Goal: Task Accomplishment & Management: Manage account settings

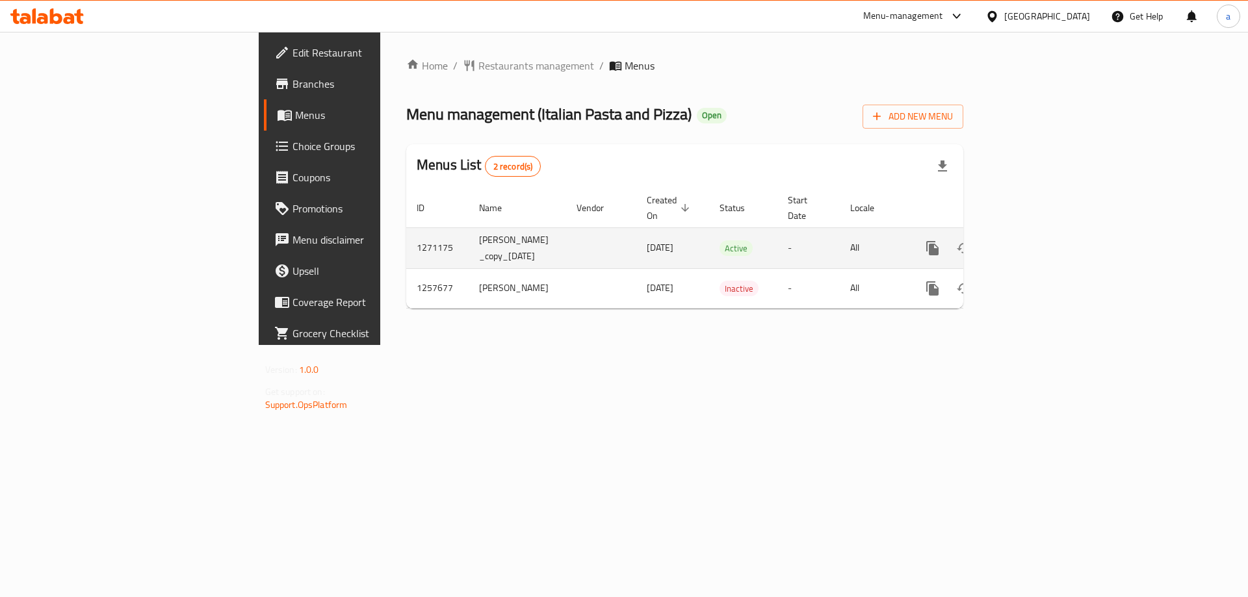
click at [1034, 240] on icon "enhanced table" at bounding box center [1026, 248] width 16 height 16
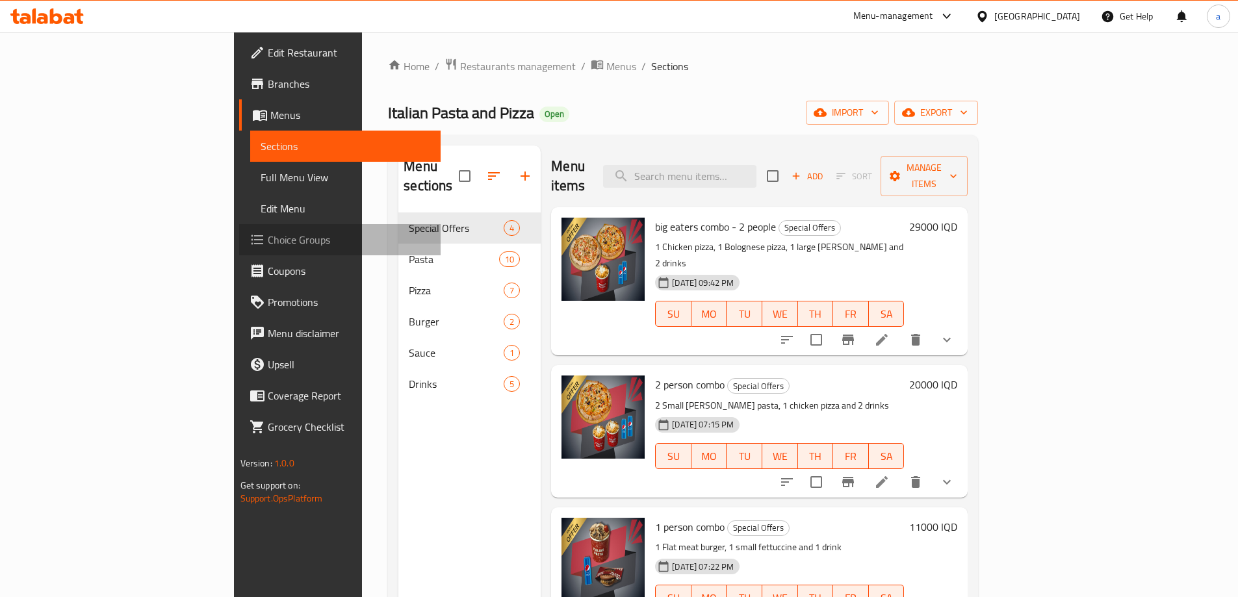
click at [268, 248] on span "Choice Groups" at bounding box center [349, 240] width 162 height 16
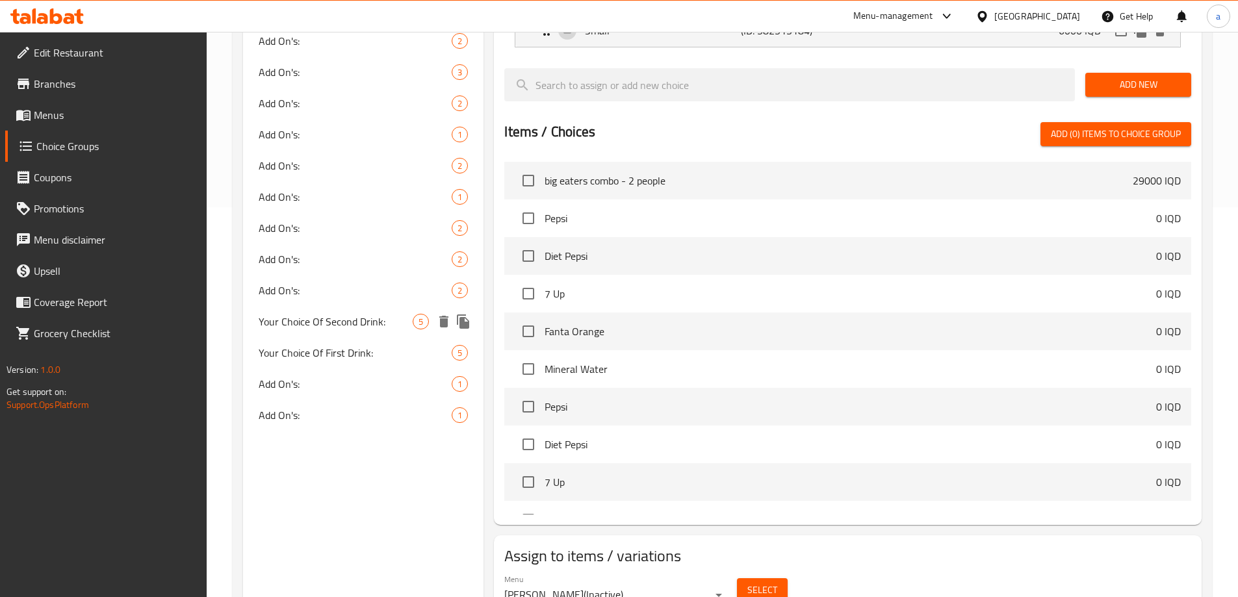
scroll to position [414, 0]
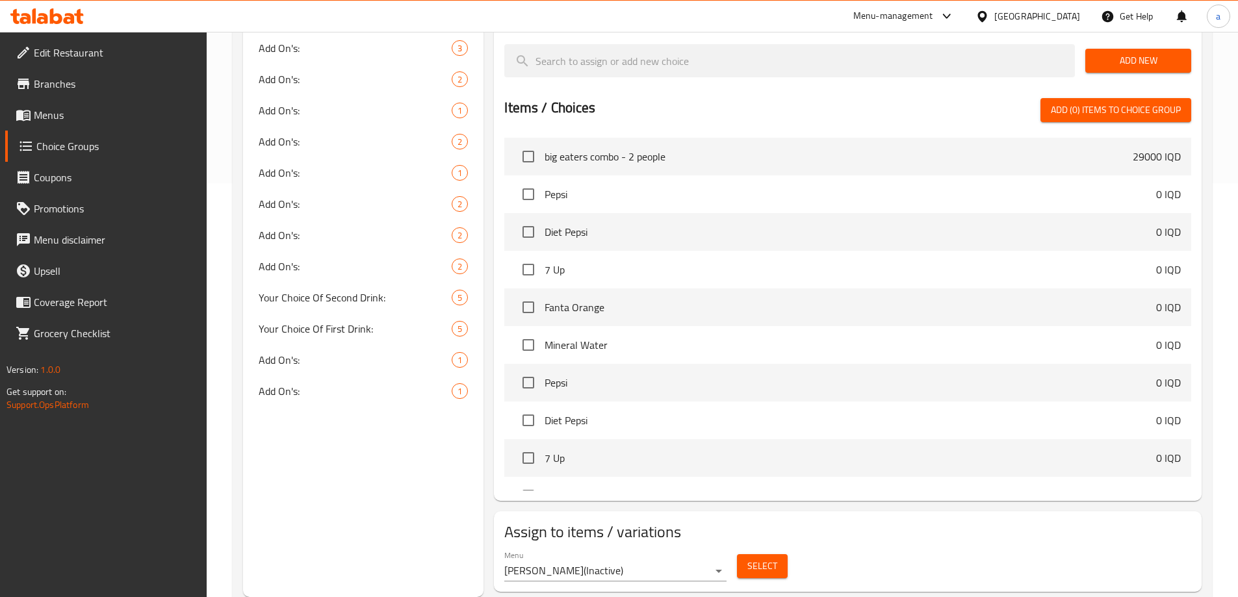
click at [345, 441] on div "Choice Groups Your Choice Of: 2 Your Choice Of: 2 Add On's: 2 Add On's: 1 Add O…" at bounding box center [363, 166] width 241 height 864
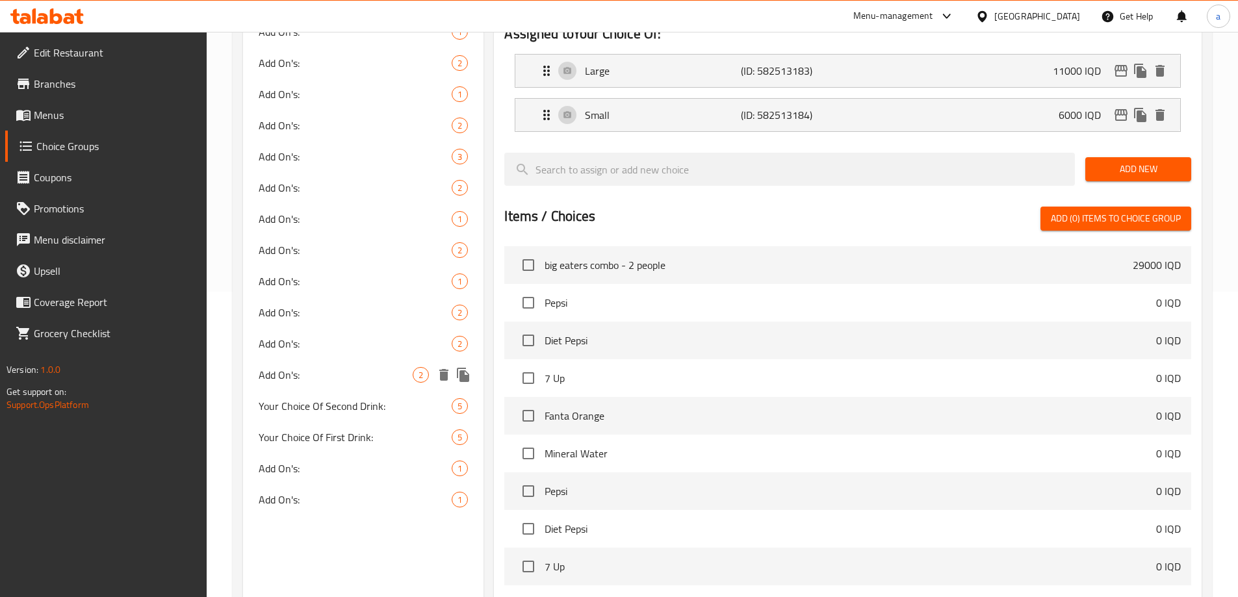
scroll to position [89, 0]
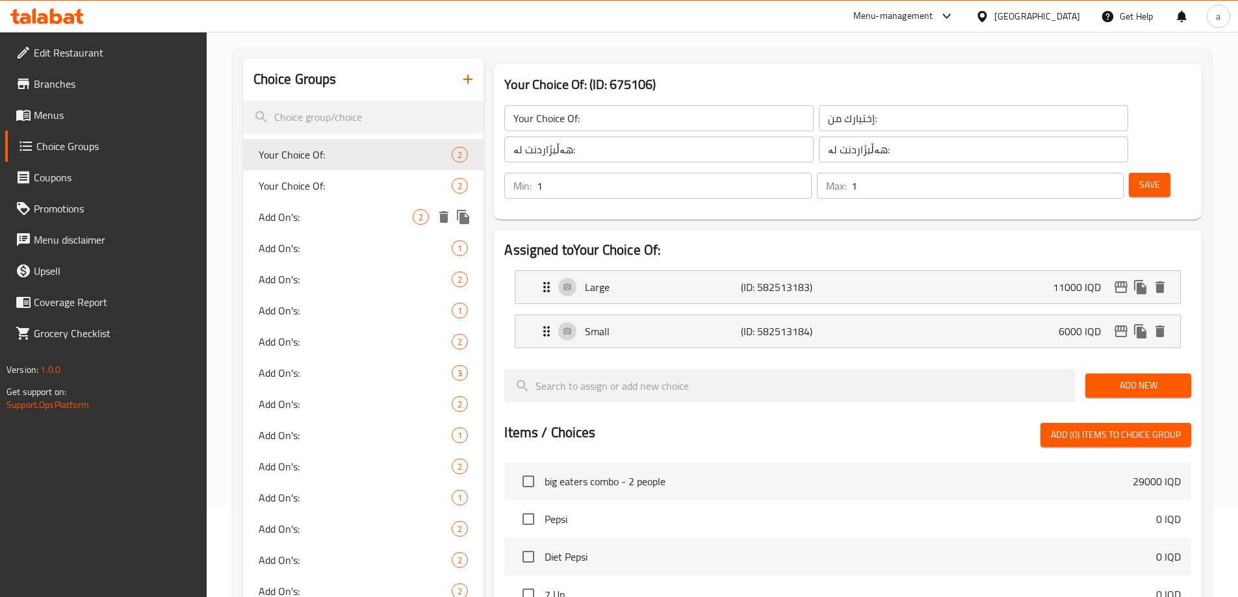
click at [373, 207] on div "Add On's: 2" at bounding box center [363, 216] width 241 height 31
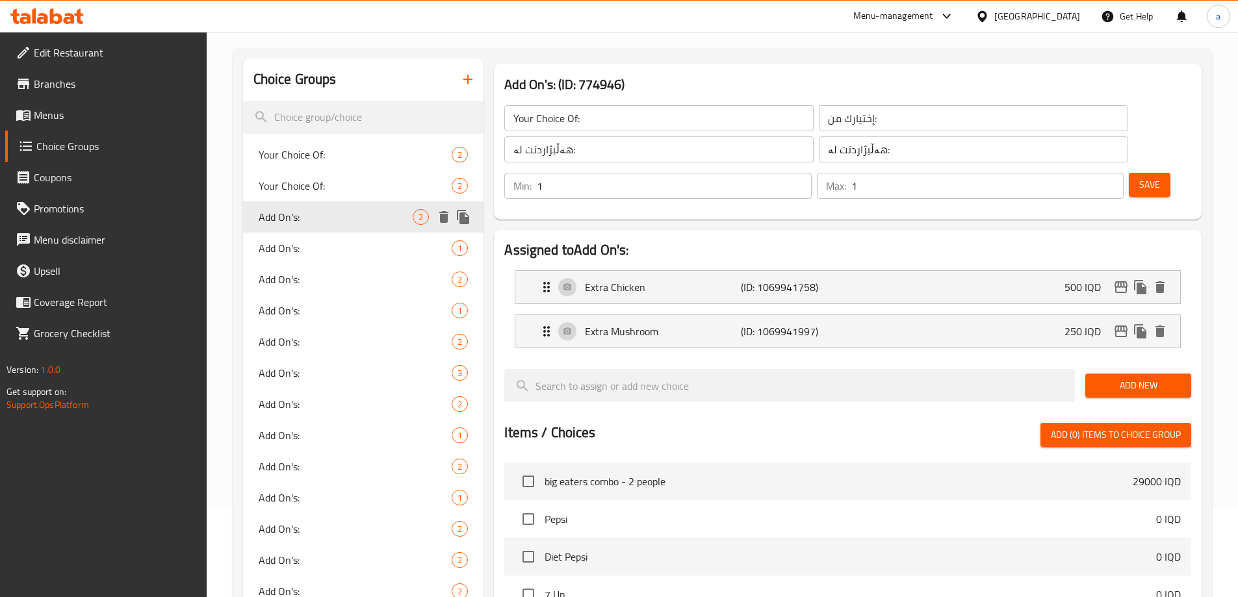
type input "Add On's:"
type input "الإضافات:"
type input "زیادە:"
type input "0"
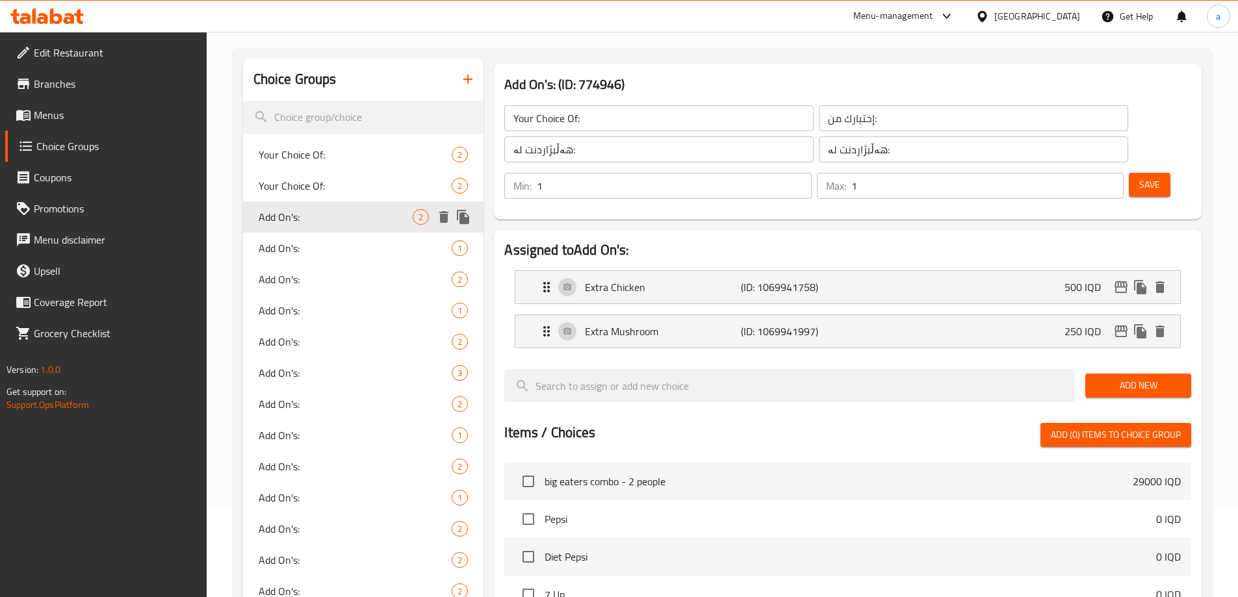
type input "0"
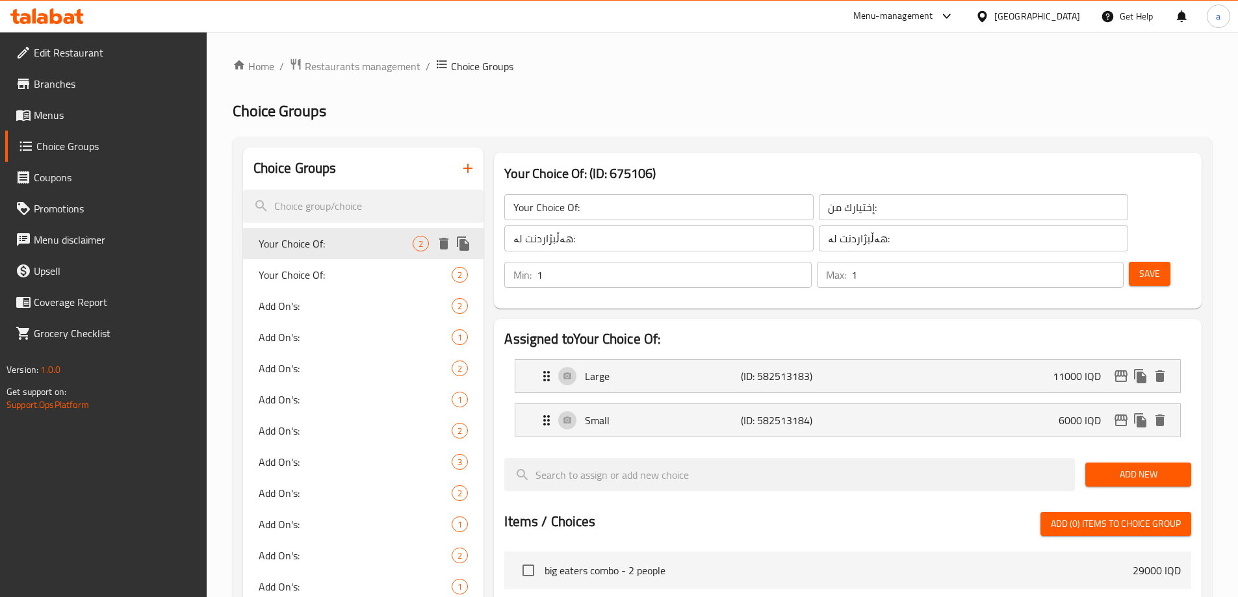
click at [349, 247] on span "Your Choice Of:" at bounding box center [336, 244] width 155 height 16
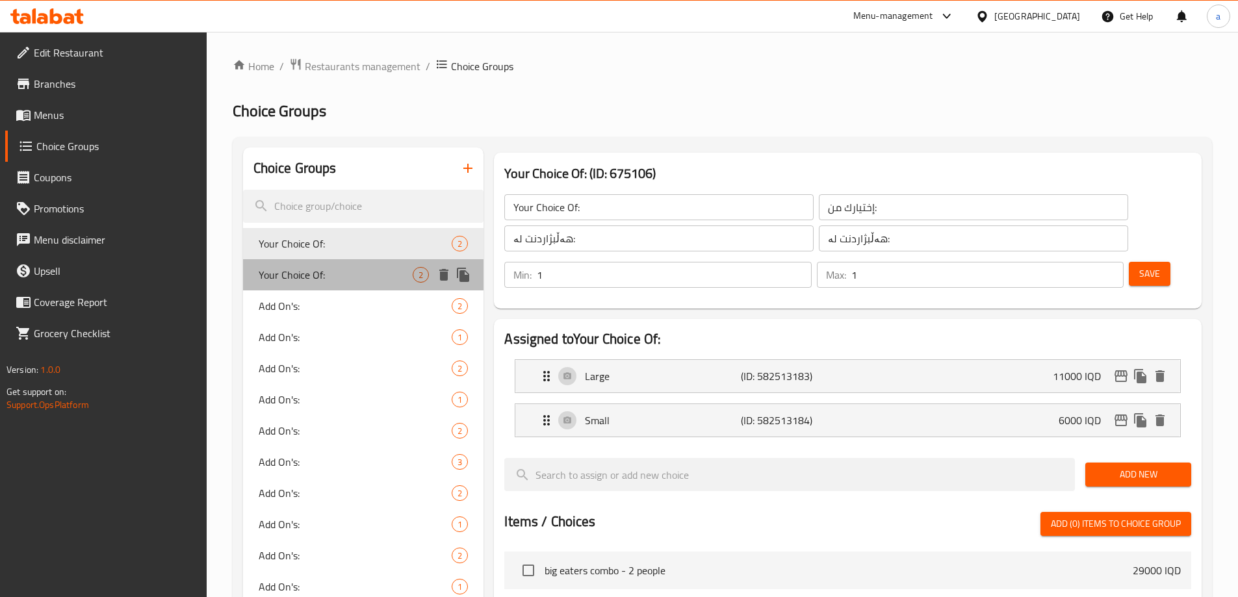
click at [353, 277] on span "Your Choice Of:" at bounding box center [336, 275] width 155 height 16
type input "Your Choice Of:"
type input "إختيارك من :"
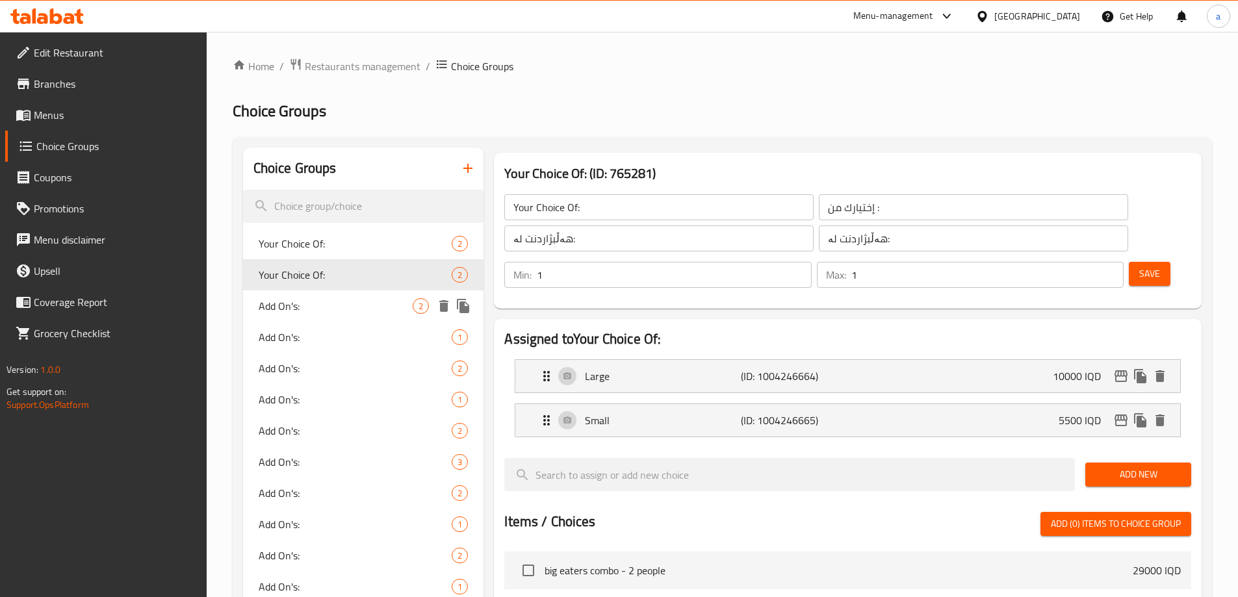
click at [358, 304] on span "Add On's:" at bounding box center [336, 306] width 155 height 16
type input "Add On's:"
type input "الإضافات:"
type input "زیادە:"
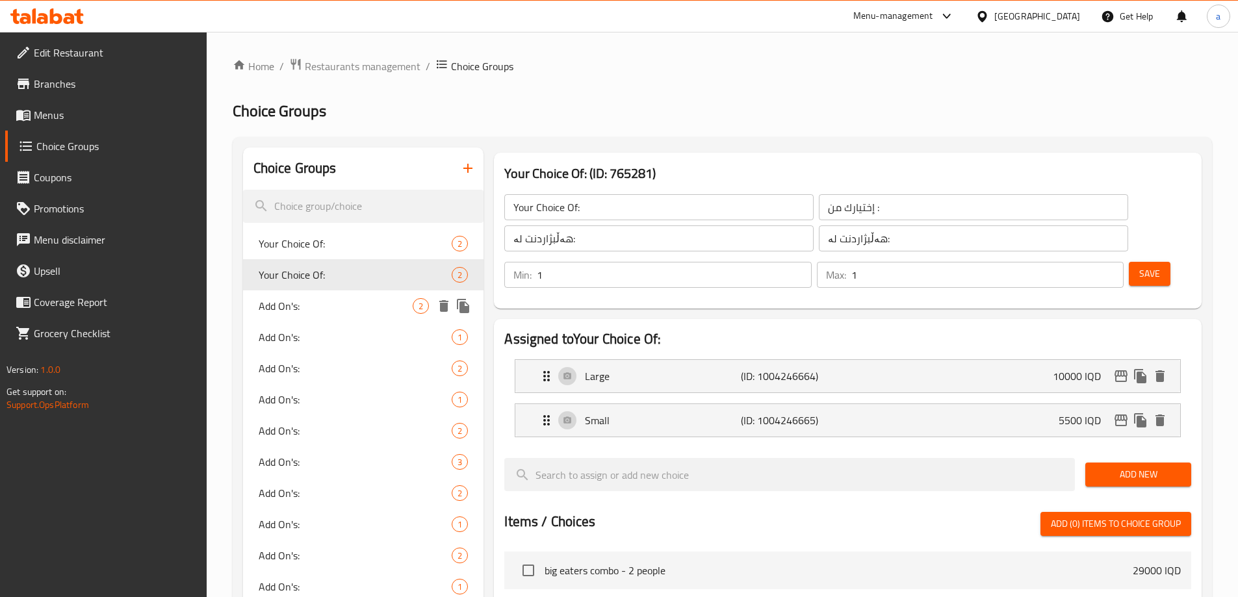
type input "0"
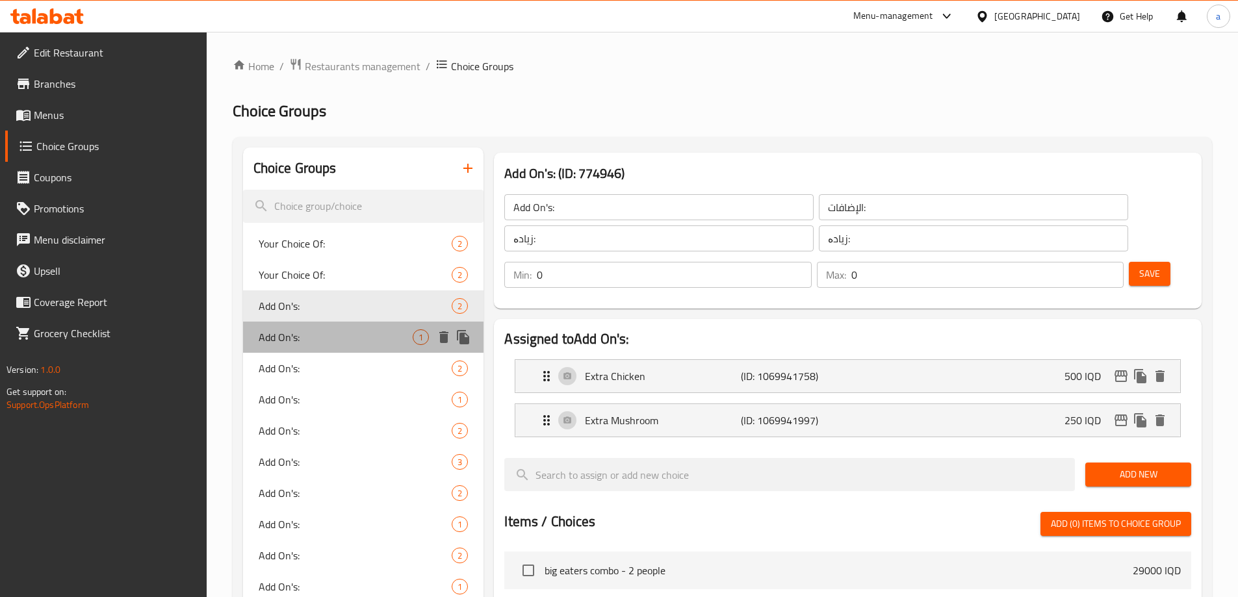
click at [356, 326] on div "Add On's: 1" at bounding box center [363, 337] width 241 height 31
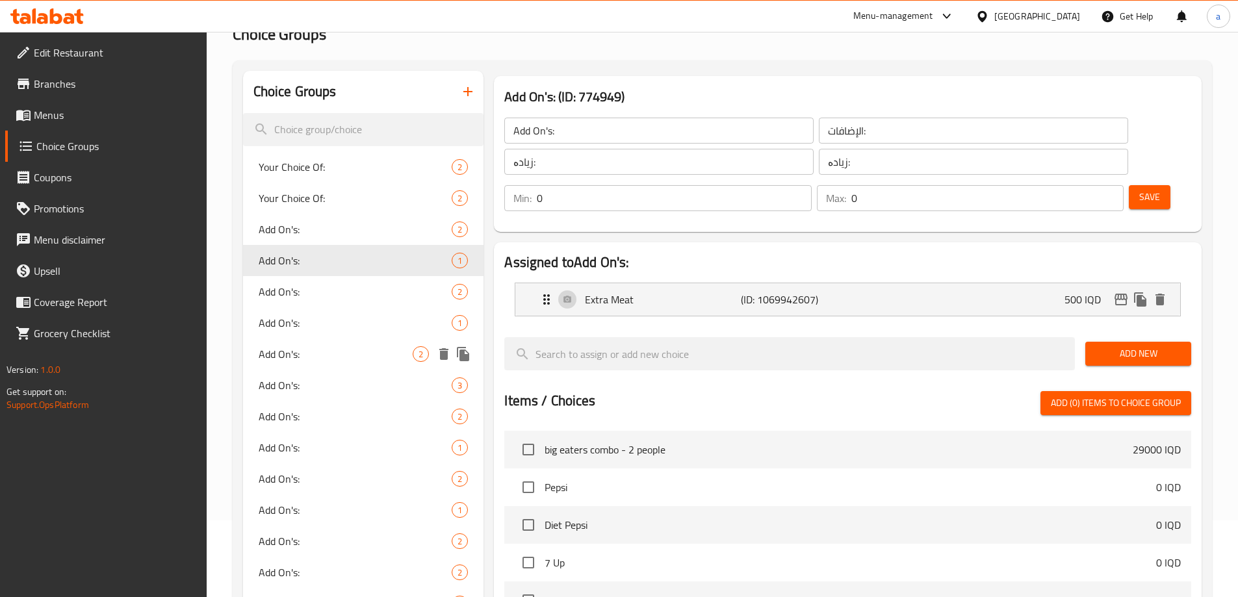
scroll to position [109, 0]
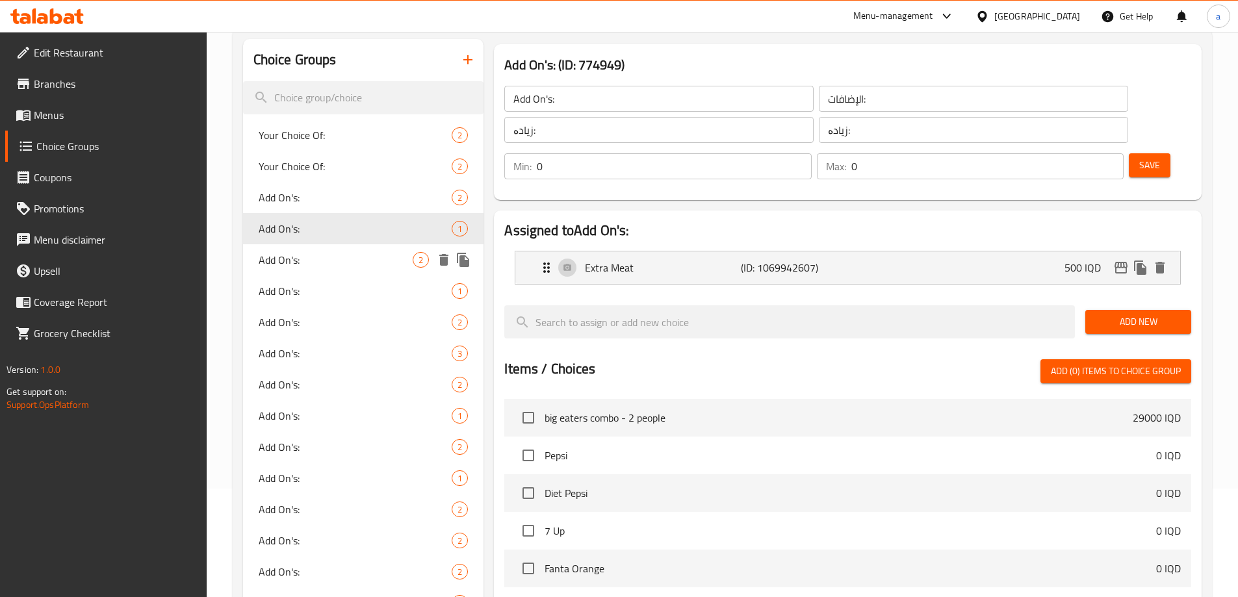
click at [348, 257] on span "Add On's:" at bounding box center [336, 260] width 155 height 16
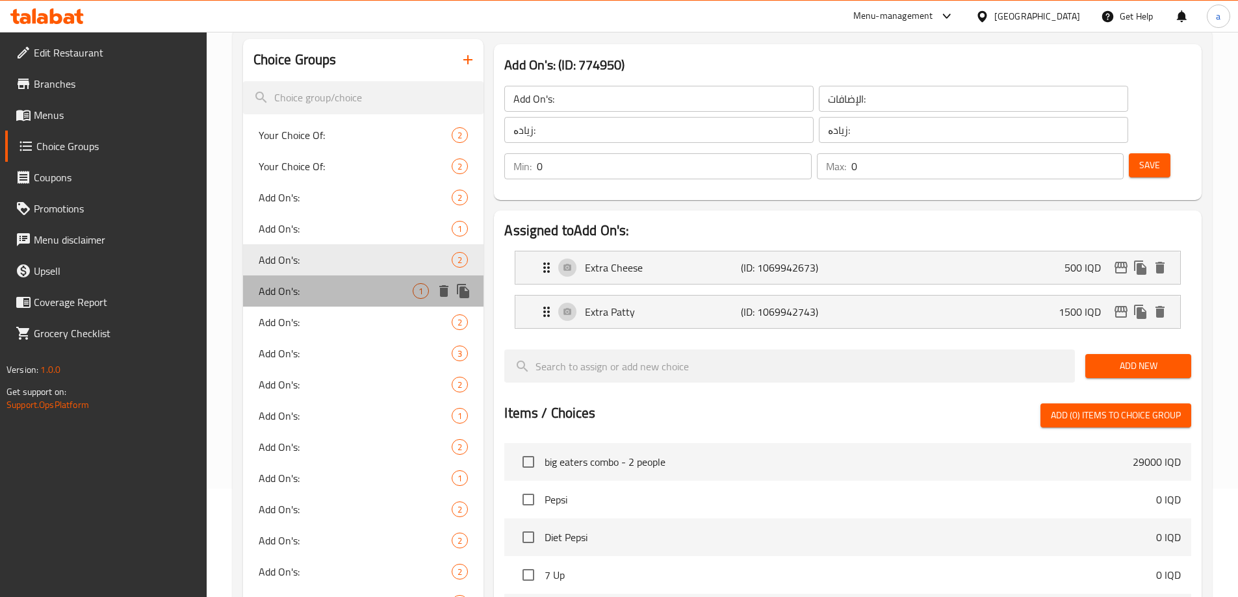
click at [355, 290] on span "Add On's:" at bounding box center [336, 291] width 155 height 16
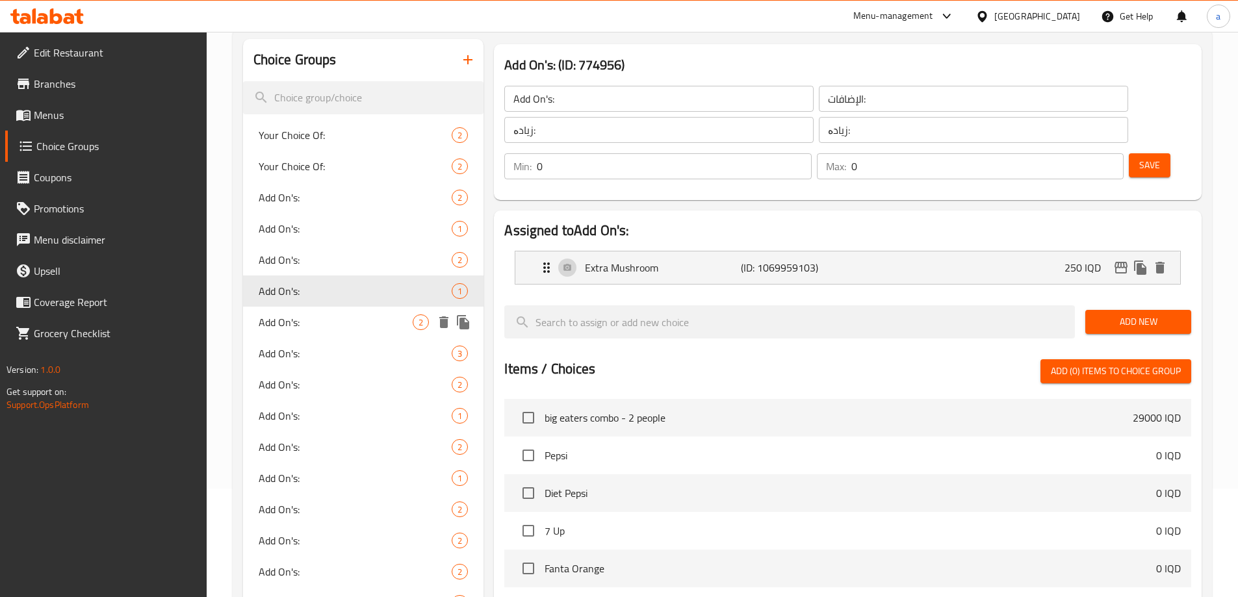
click at [356, 309] on div "Add On's: 2" at bounding box center [363, 322] width 241 height 31
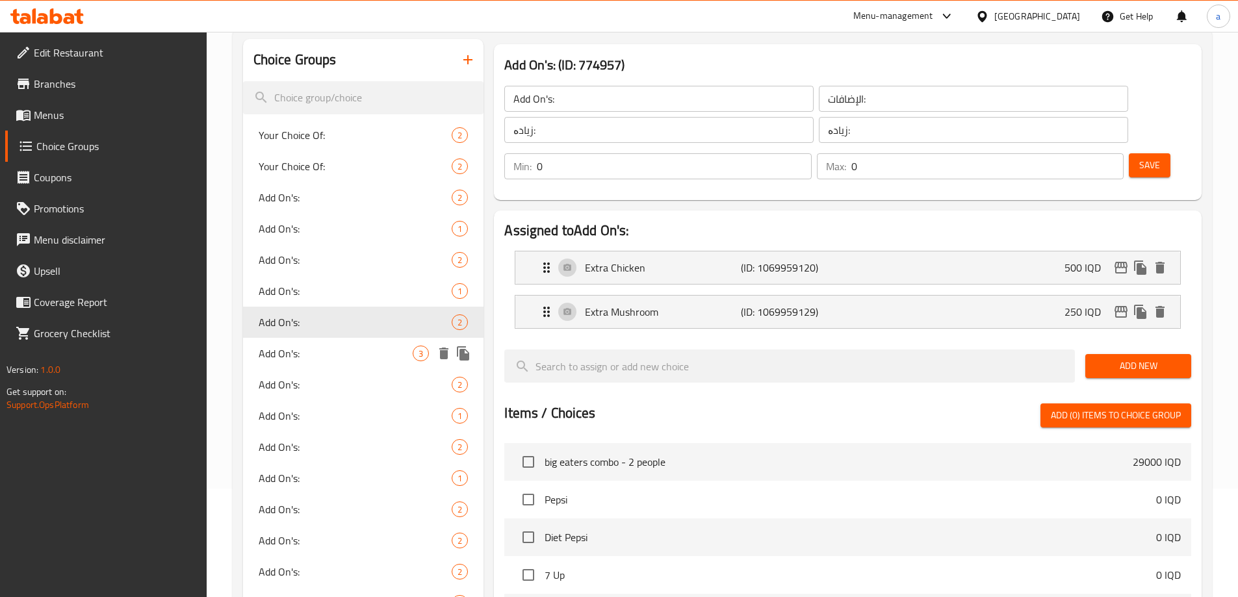
click at [358, 342] on div "Add On's: 3" at bounding box center [363, 353] width 241 height 31
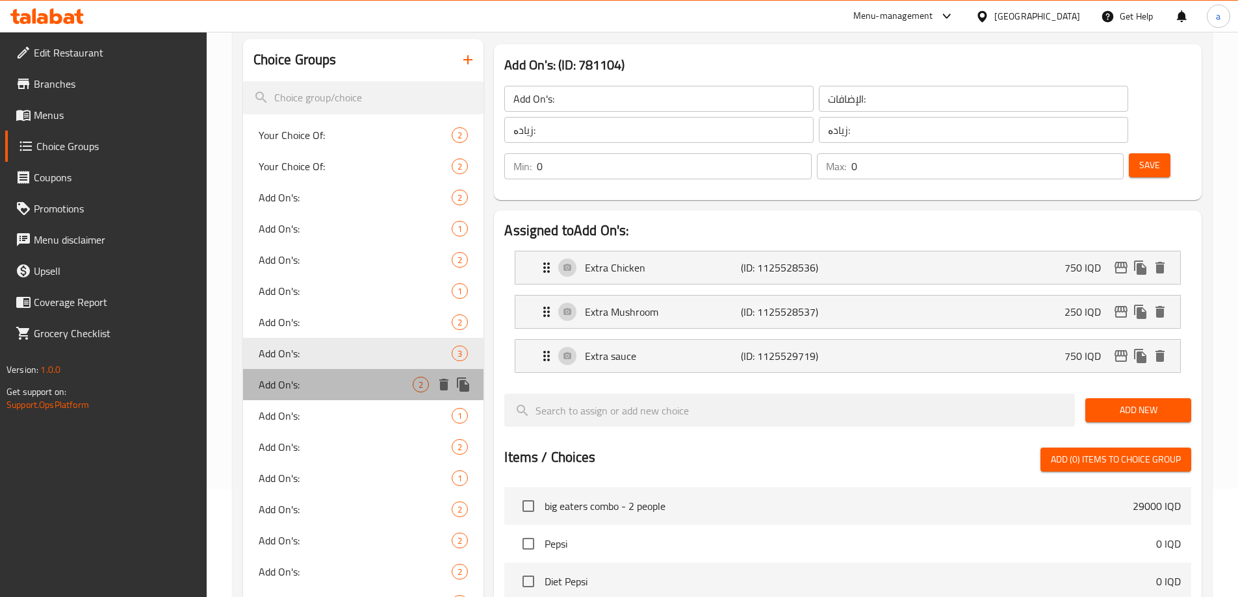
click at [355, 380] on span "Add On's:" at bounding box center [336, 385] width 155 height 16
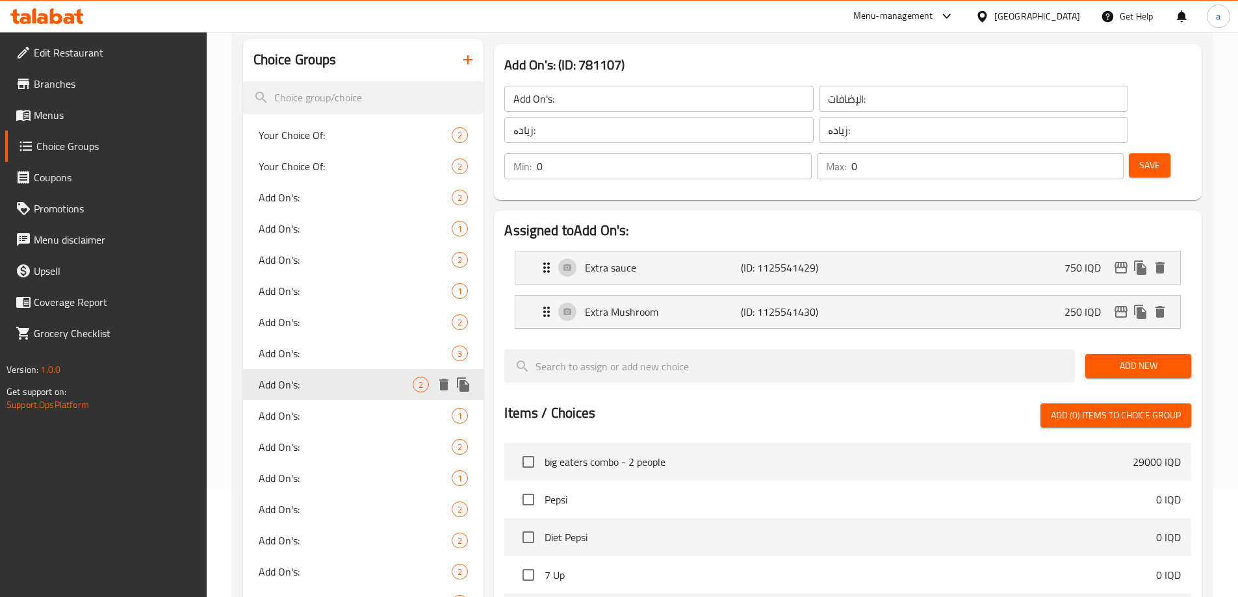
scroll to position [216, 0]
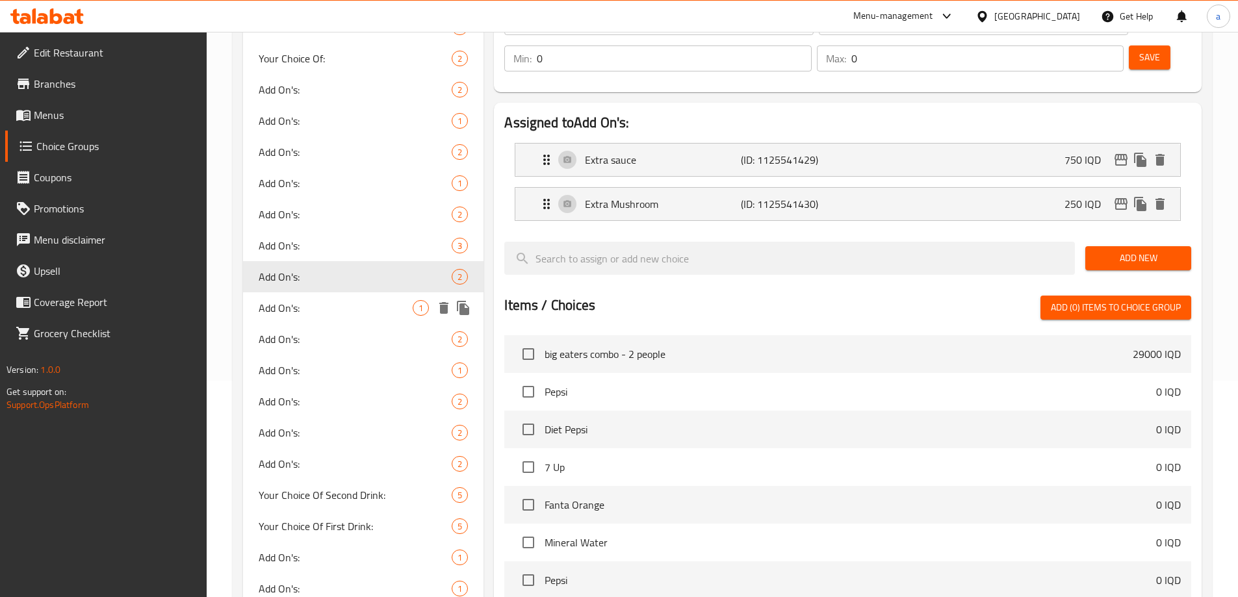
click at [358, 309] on span "Add On's:" at bounding box center [336, 308] width 155 height 16
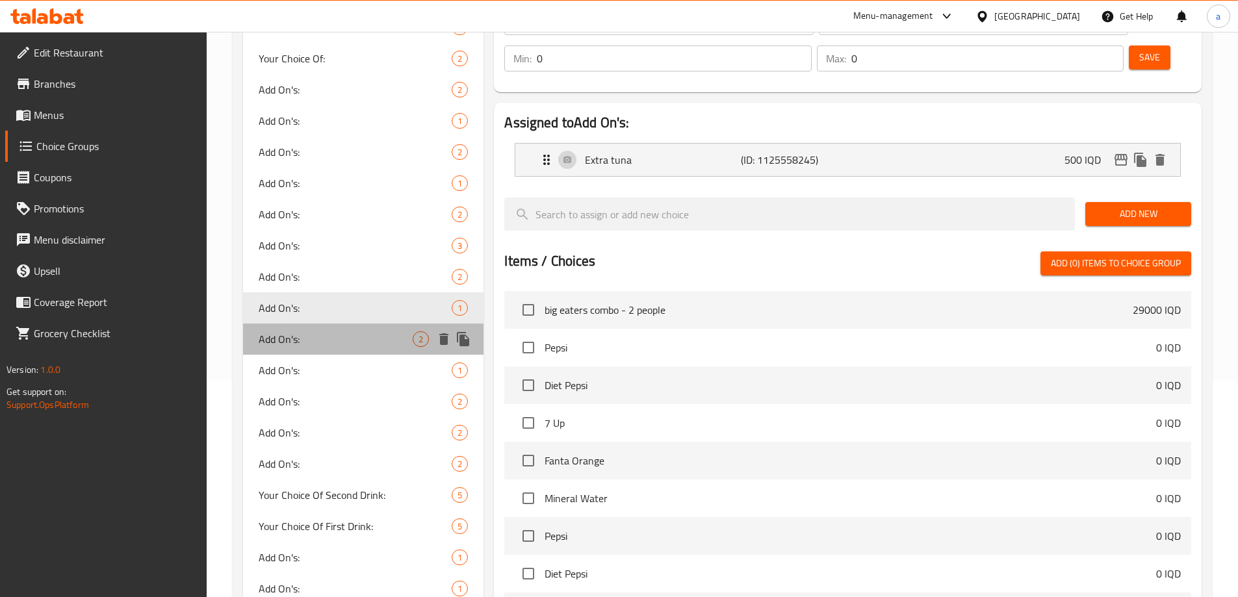
click at [363, 338] on span "Add On's:" at bounding box center [336, 339] width 155 height 16
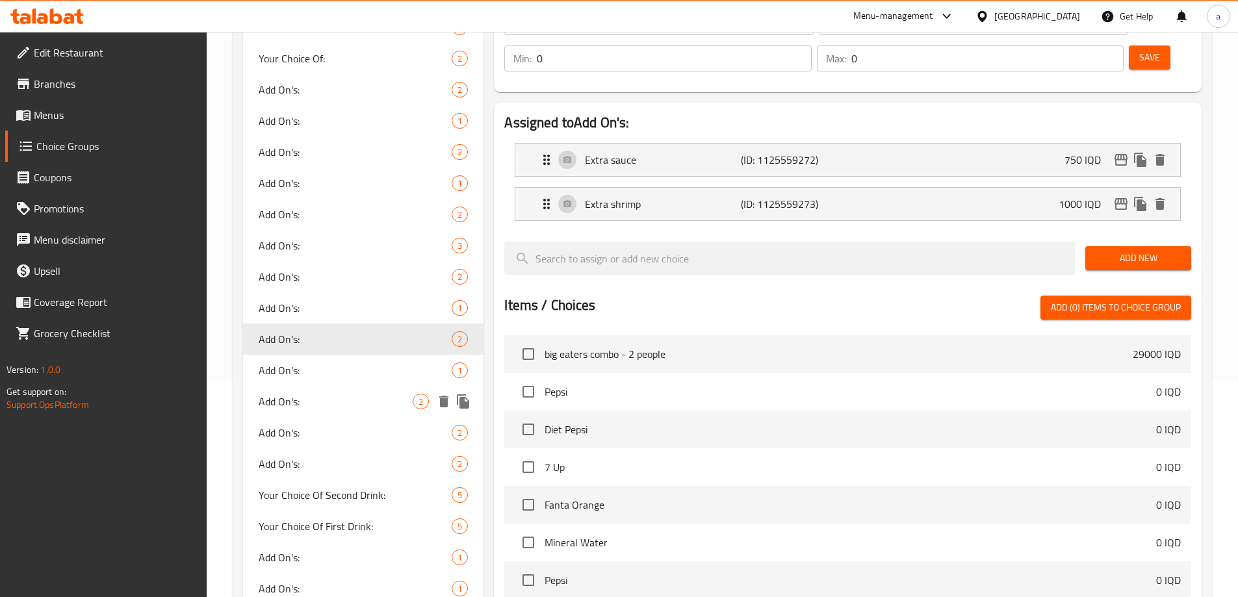
click at [355, 394] on span "Add On's:" at bounding box center [336, 402] width 155 height 16
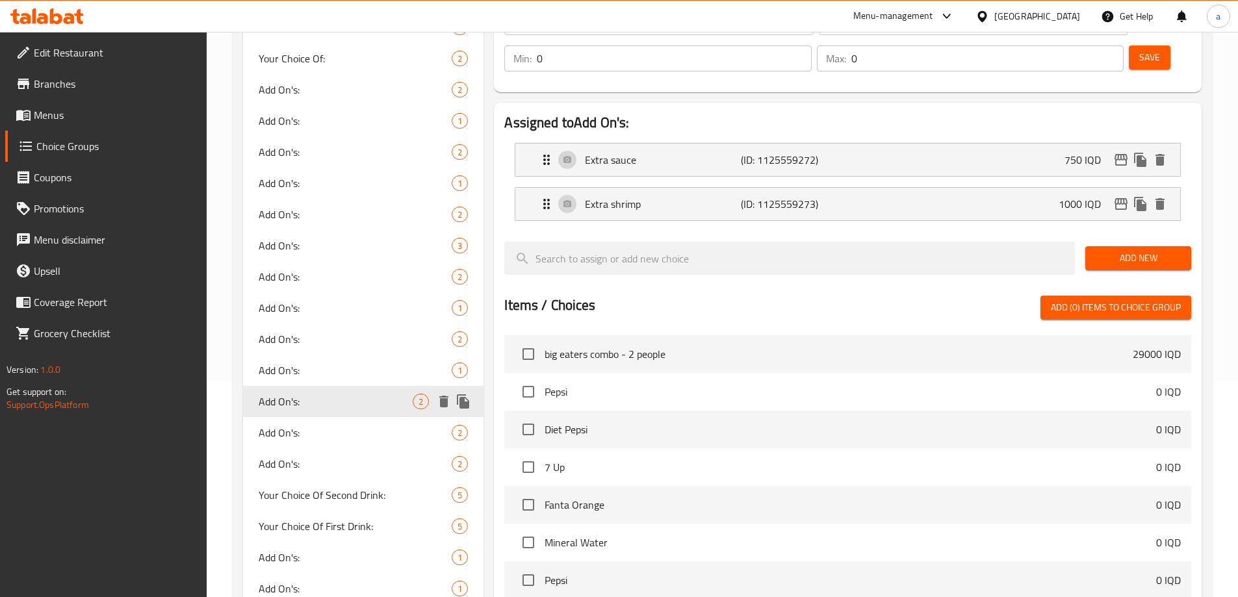
type input "Add On's:"
type input "الإضافات:"
type input "زیادە:"
type input "2"
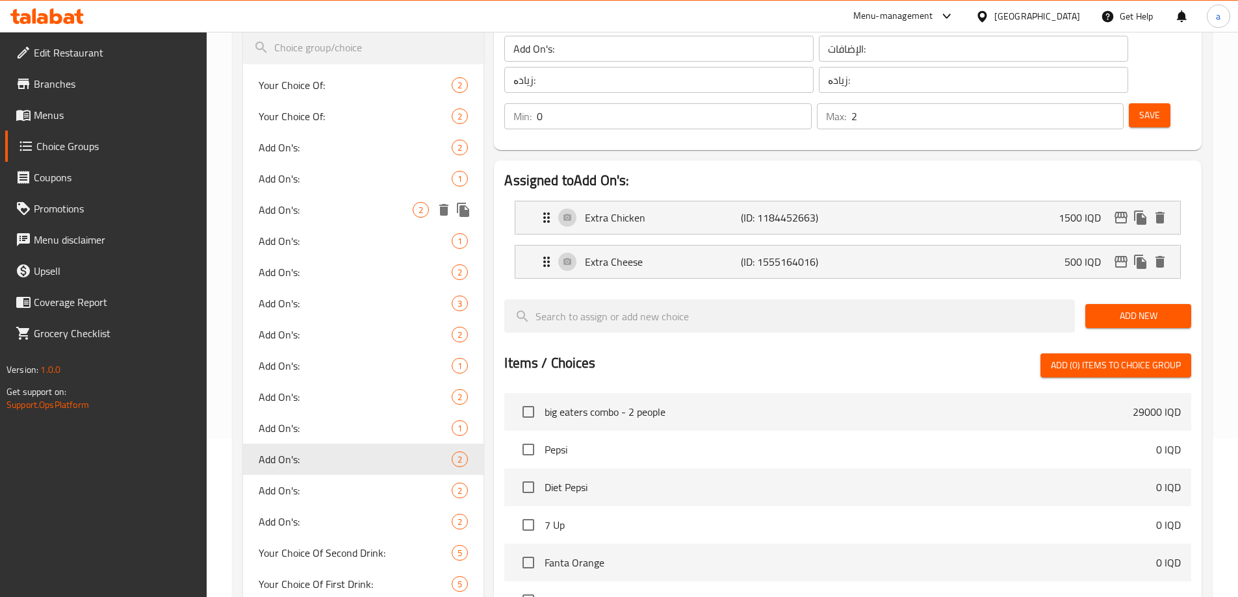
scroll to position [325, 0]
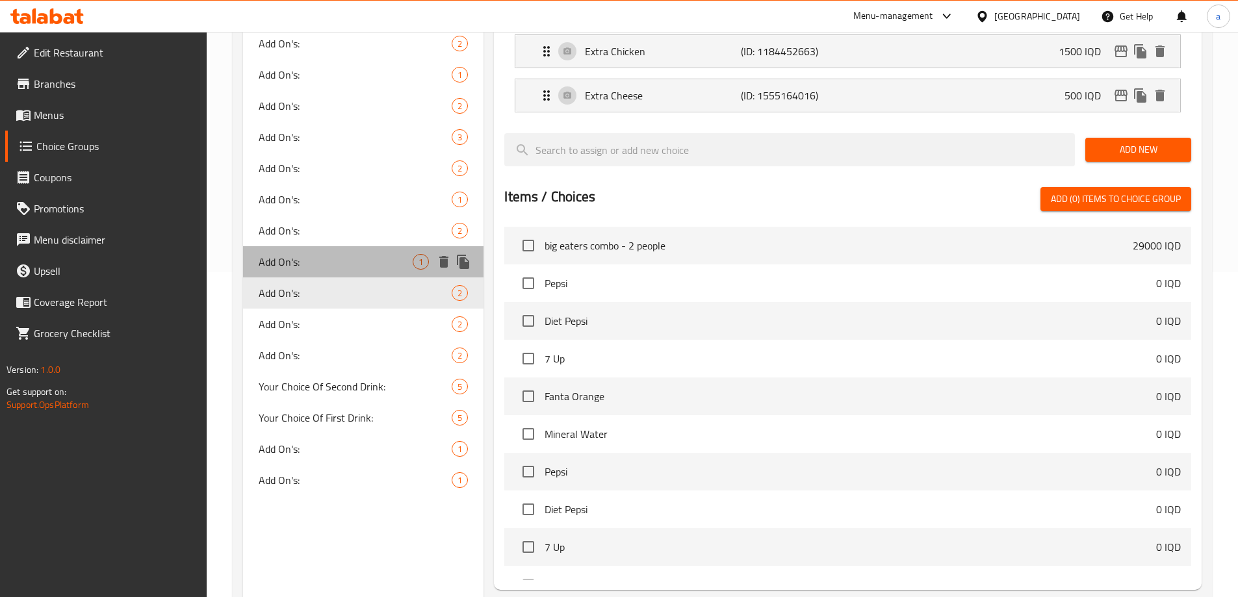
click at [335, 255] on span "Add On's:" at bounding box center [336, 262] width 155 height 16
type input "Add On's:"
type input "الإضافات:"
type input "زیادە:"
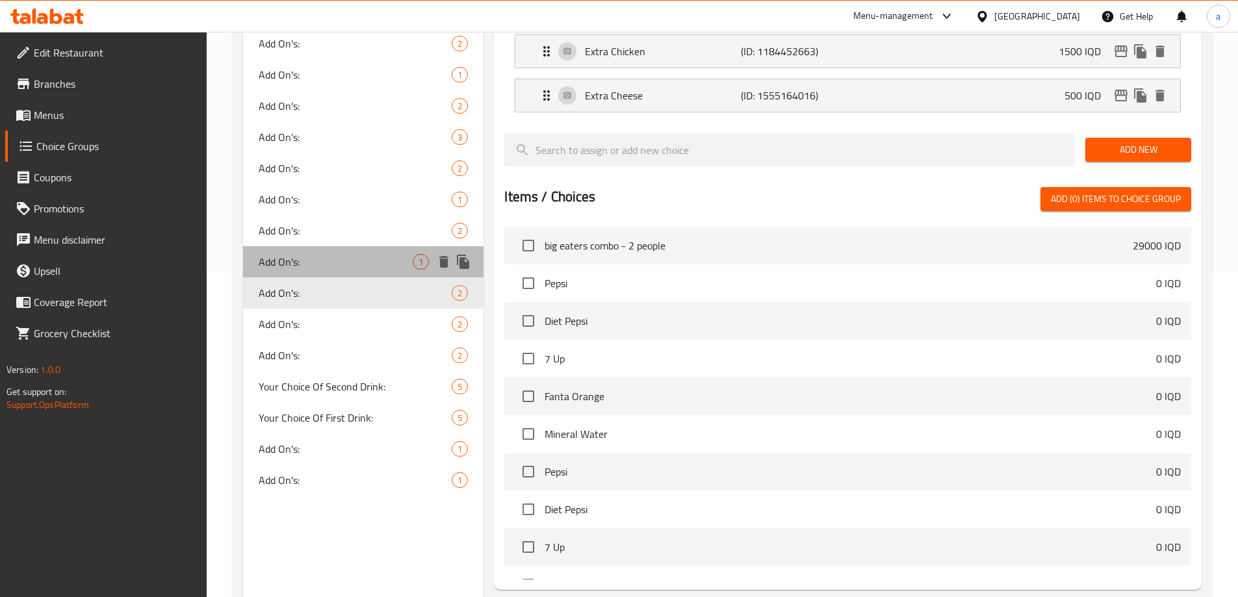
type input "0"
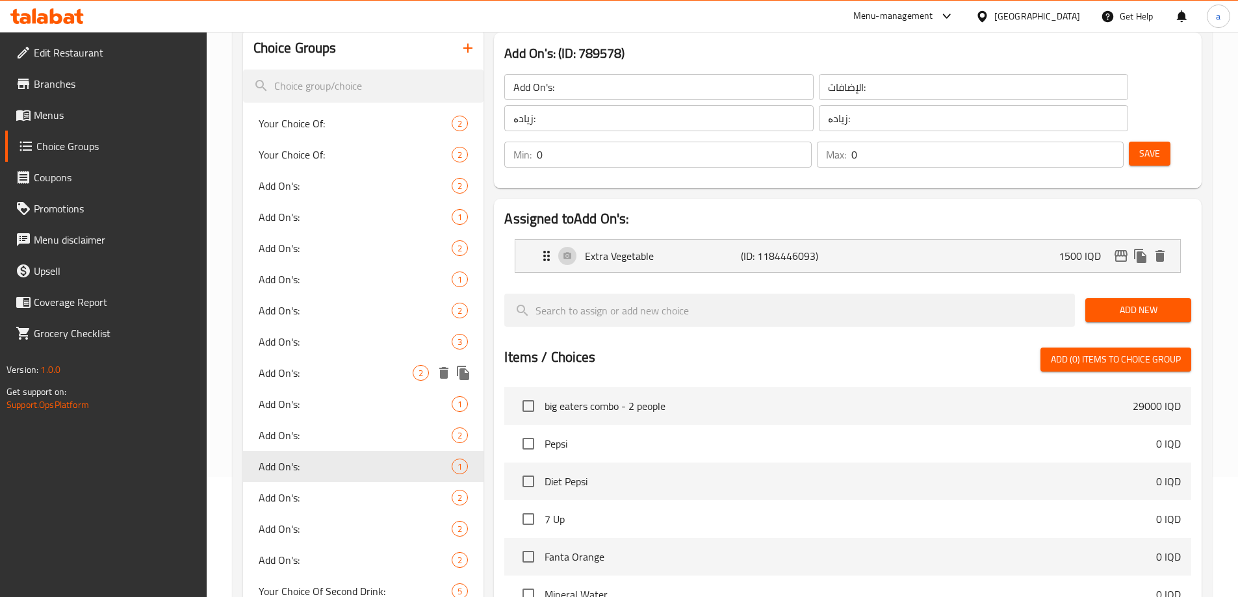
scroll to position [0, 0]
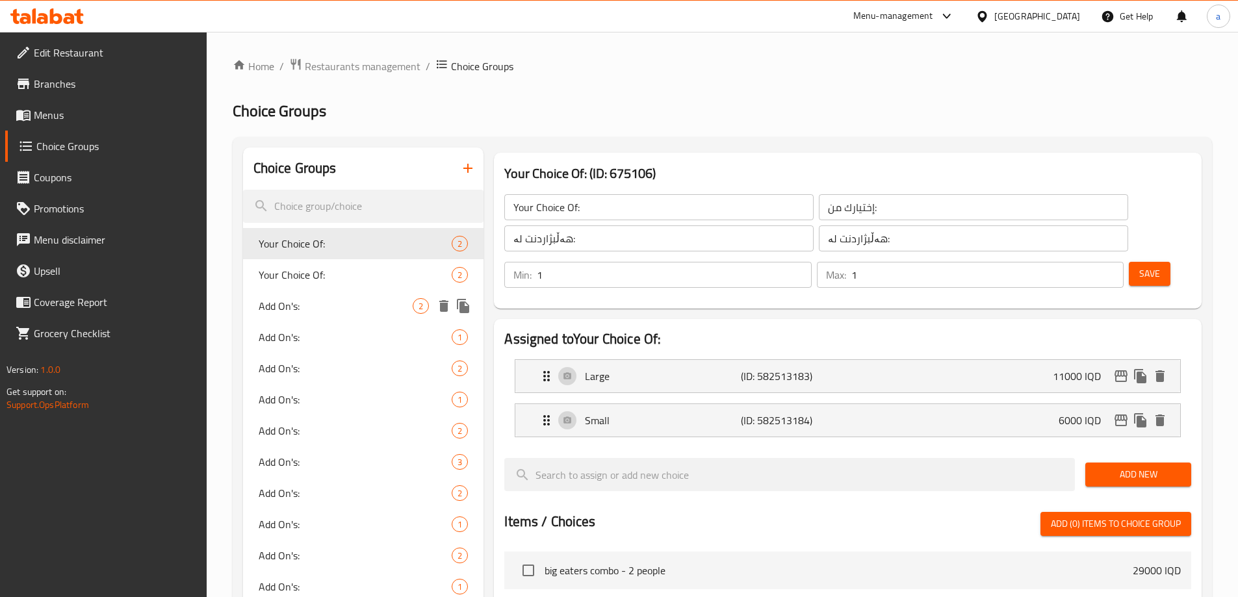
scroll to position [216, 0]
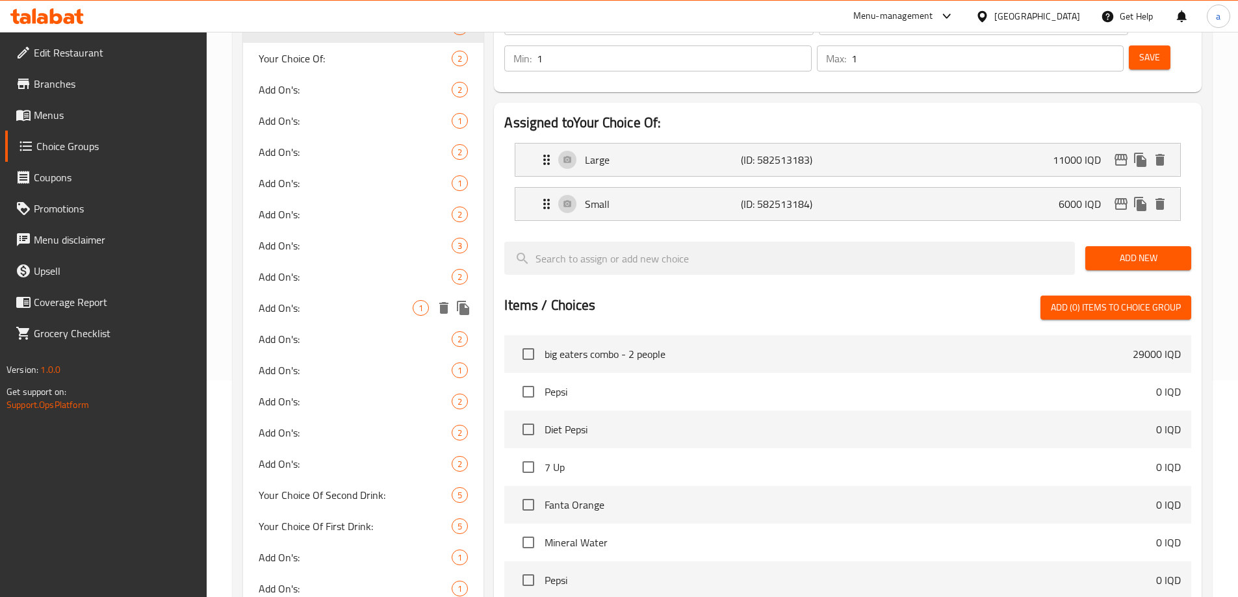
click at [326, 310] on span "Add On's:" at bounding box center [336, 308] width 155 height 16
type input "Add On's:"
type input "الإضافات:"
type input "زیادە:"
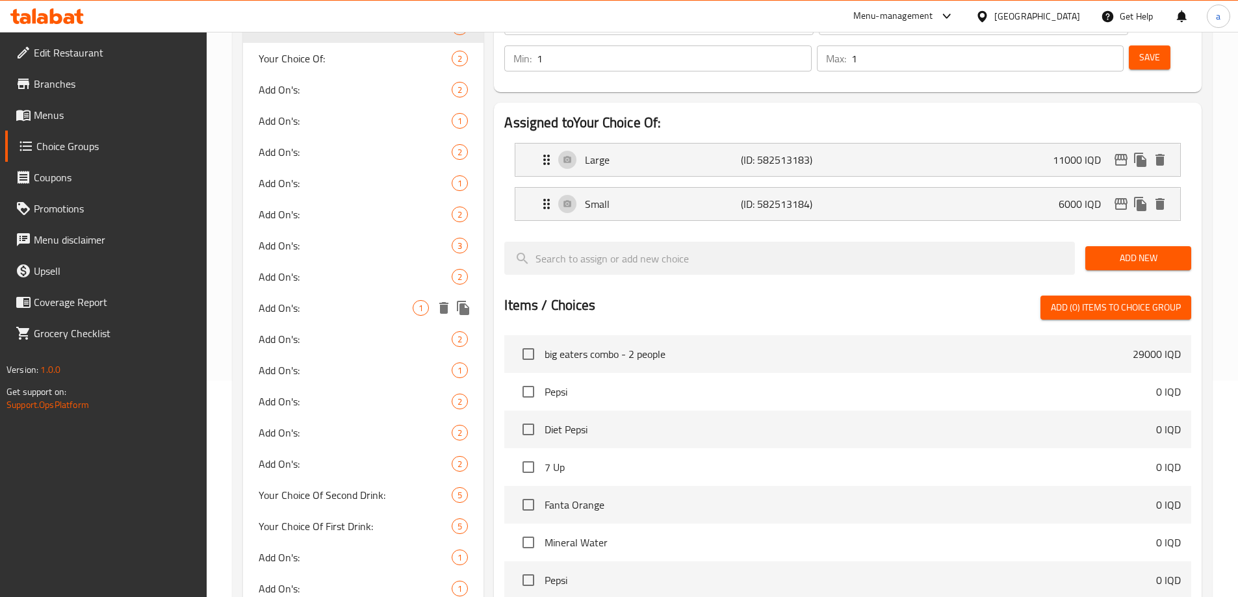
type input "0"
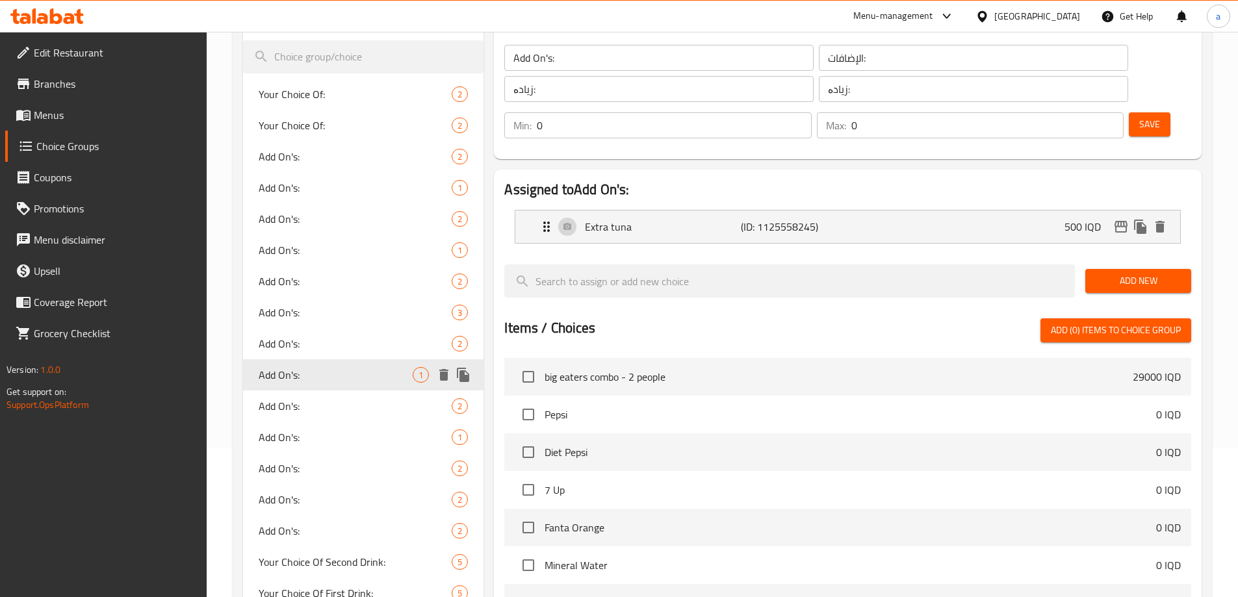
scroll to position [109, 0]
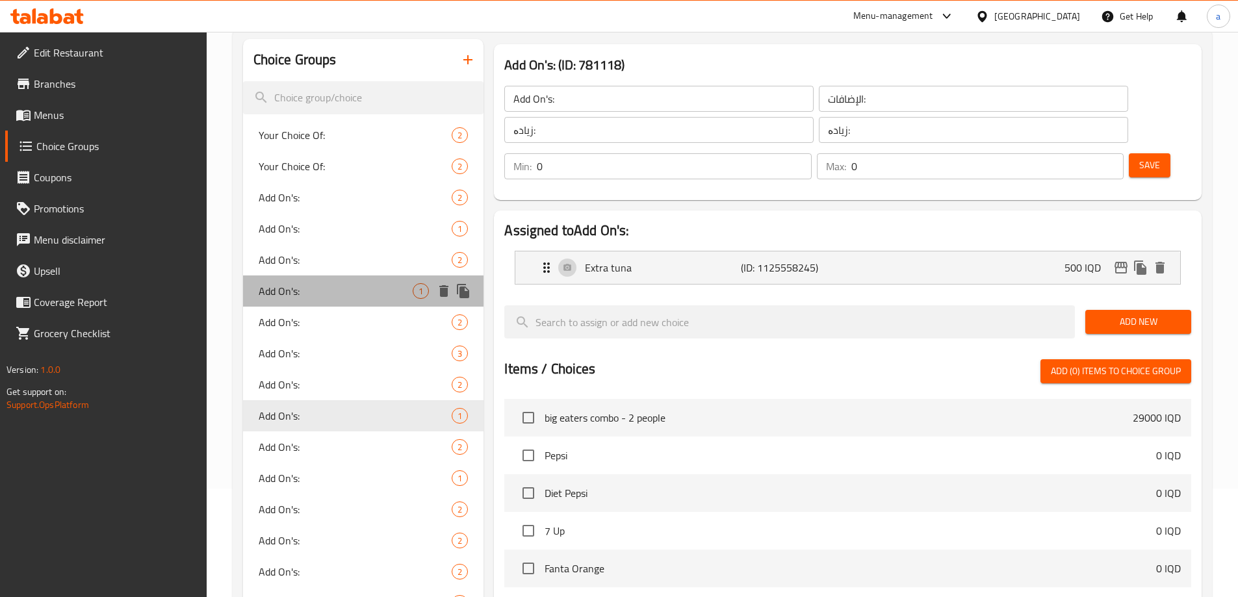
click at [364, 290] on span "Add On's:" at bounding box center [336, 291] width 155 height 16
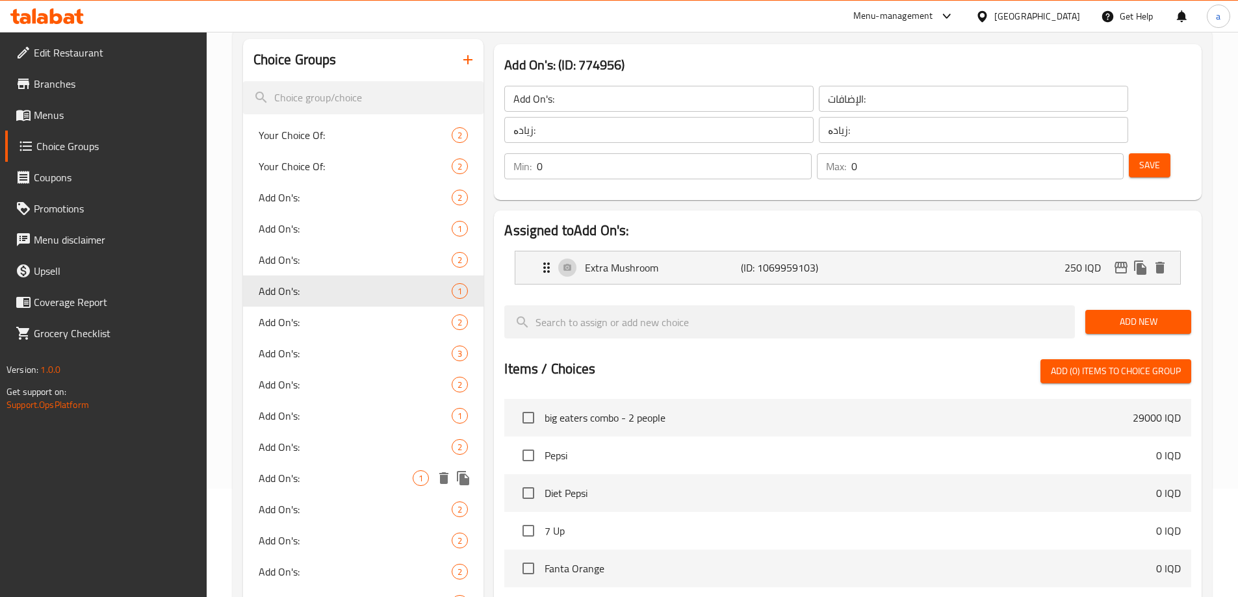
click at [391, 473] on span "Add On's:" at bounding box center [336, 478] width 155 height 16
type input "Add On's:"
type input "الإضافات:"
type input "زیادە:"
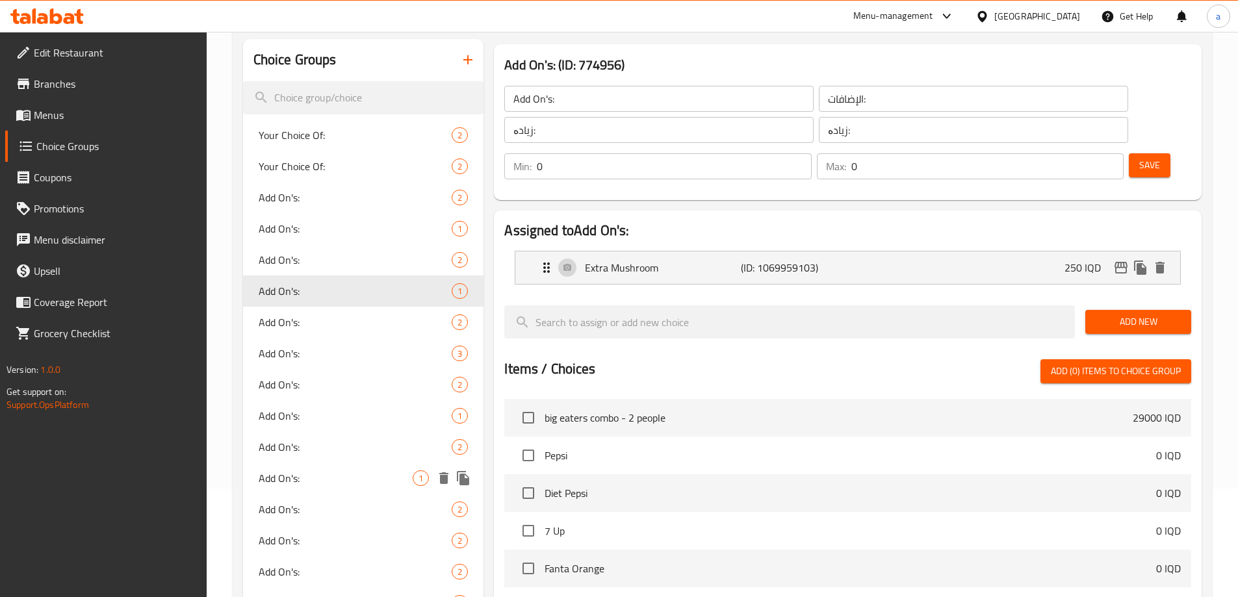
type input "1"
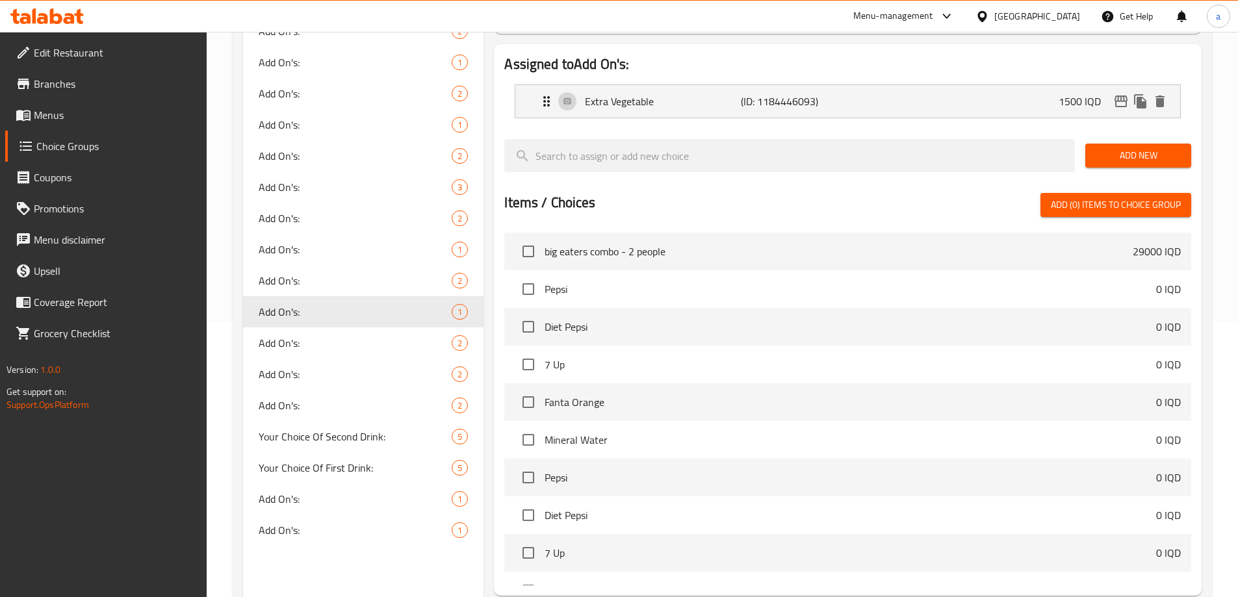
scroll to position [153, 0]
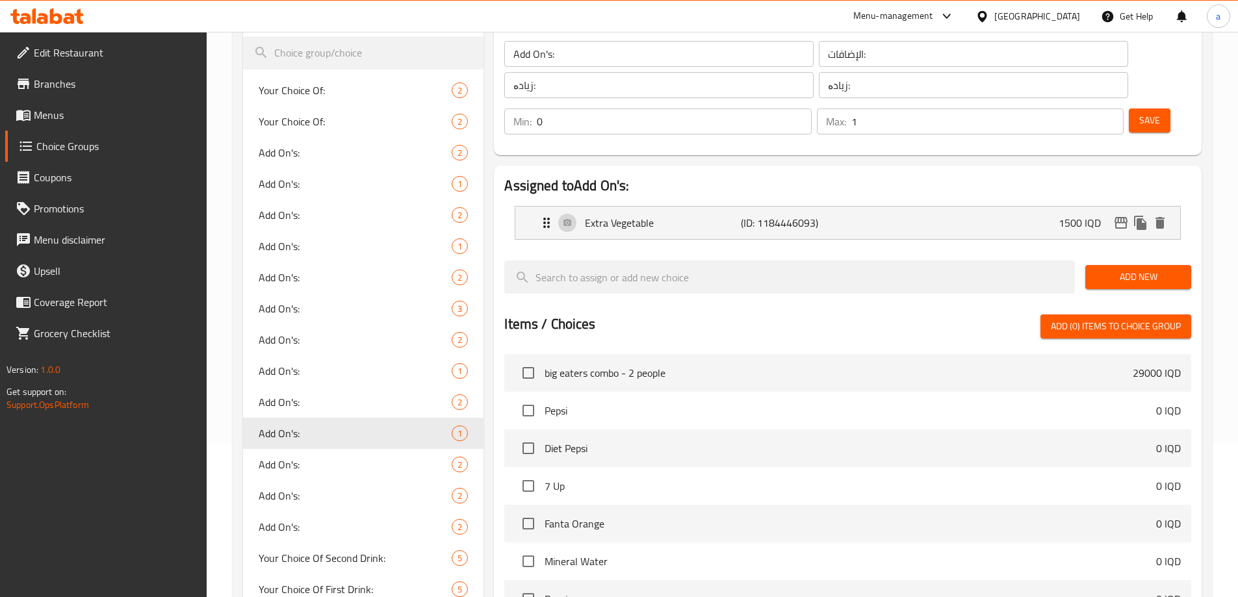
click at [54, 21] on icon at bounding box center [56, 16] width 12 height 16
